Goal: Obtain resource: Download file/media

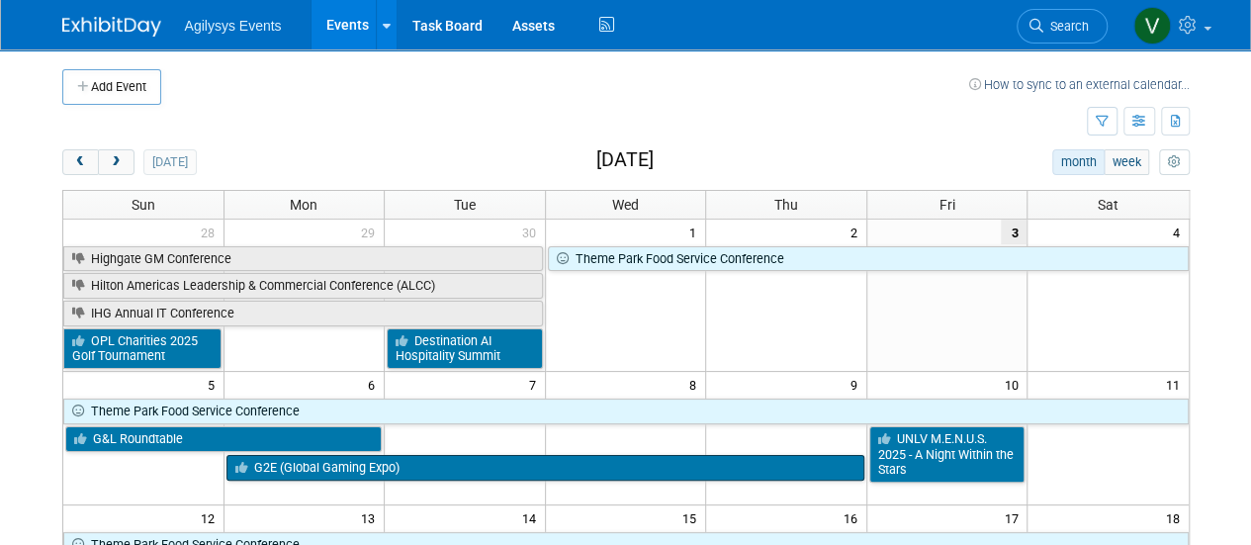
click at [320, 471] on link "G2E (Global Gaming Expo)" at bounding box center [545, 468] width 638 height 26
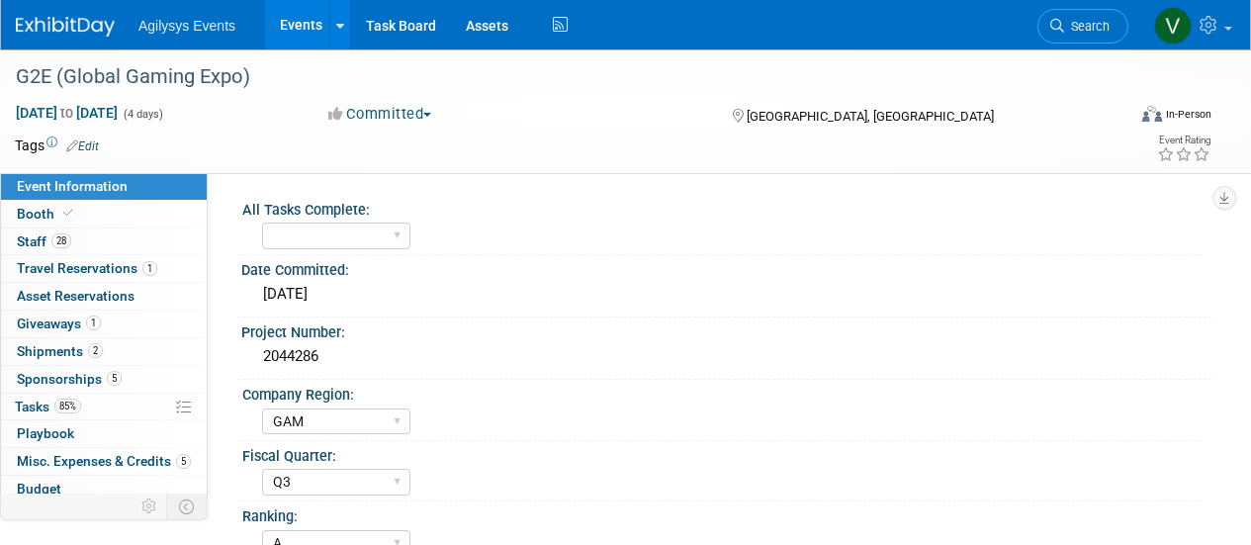
select select "GAM"
select select "Q3"
select select "A"
select select "Yes"
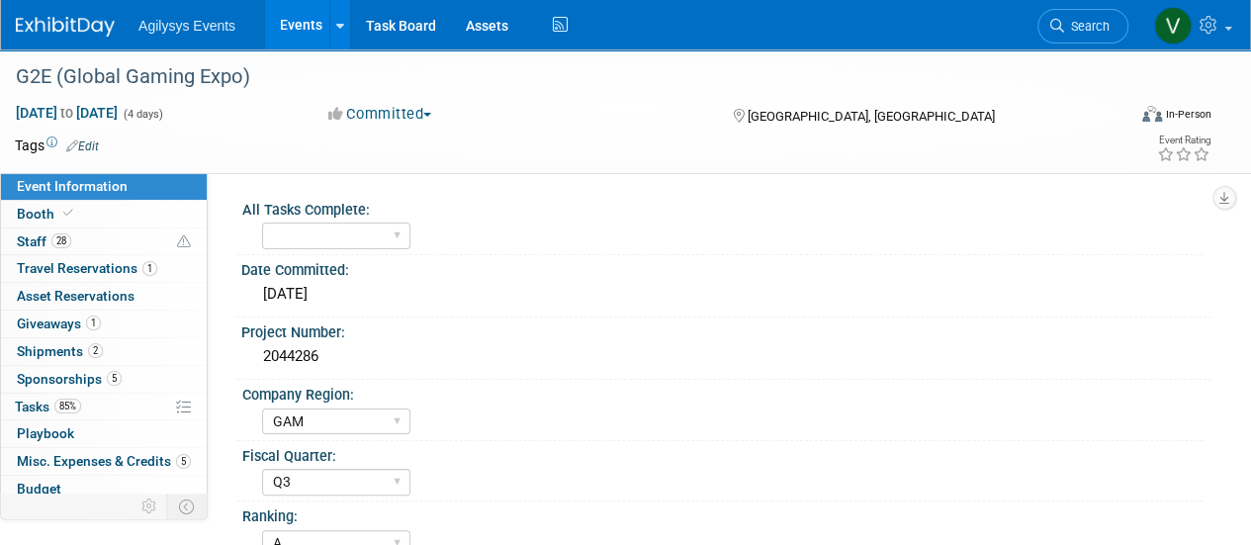
scroll to position [87, 0]
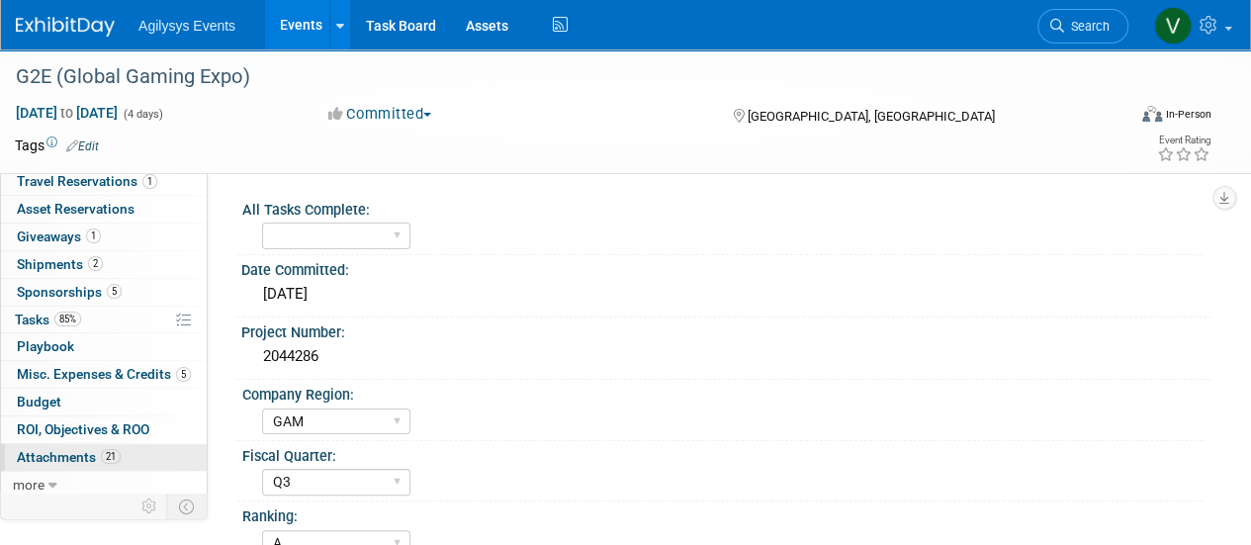
click at [71, 458] on span "Attachments 21" at bounding box center [69, 457] width 104 height 16
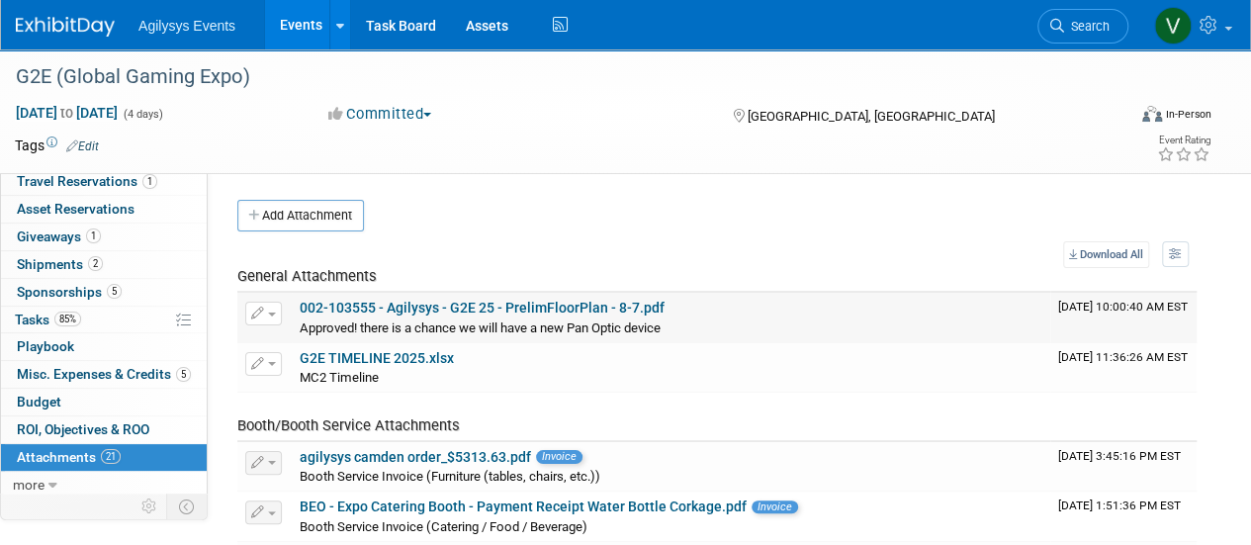
click at [603, 306] on link "002-103555 - Agilysys - G2E 25 - PrelimFloorPlan - 8-7.pdf" at bounding box center [482, 308] width 365 height 16
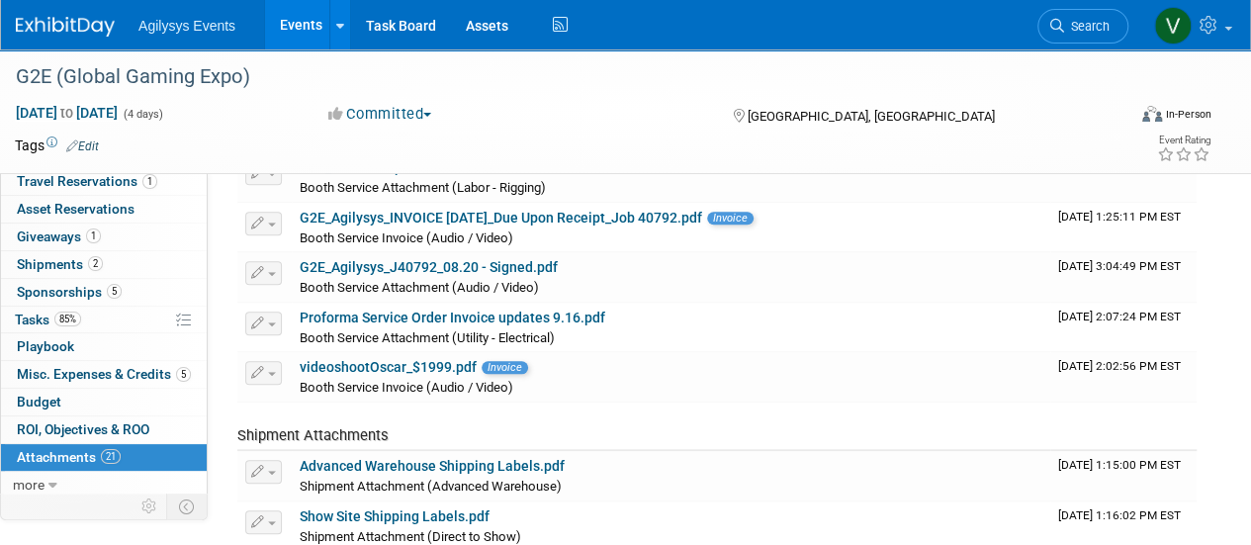
scroll to position [690, 0]
